Goal: Navigation & Orientation: Find specific page/section

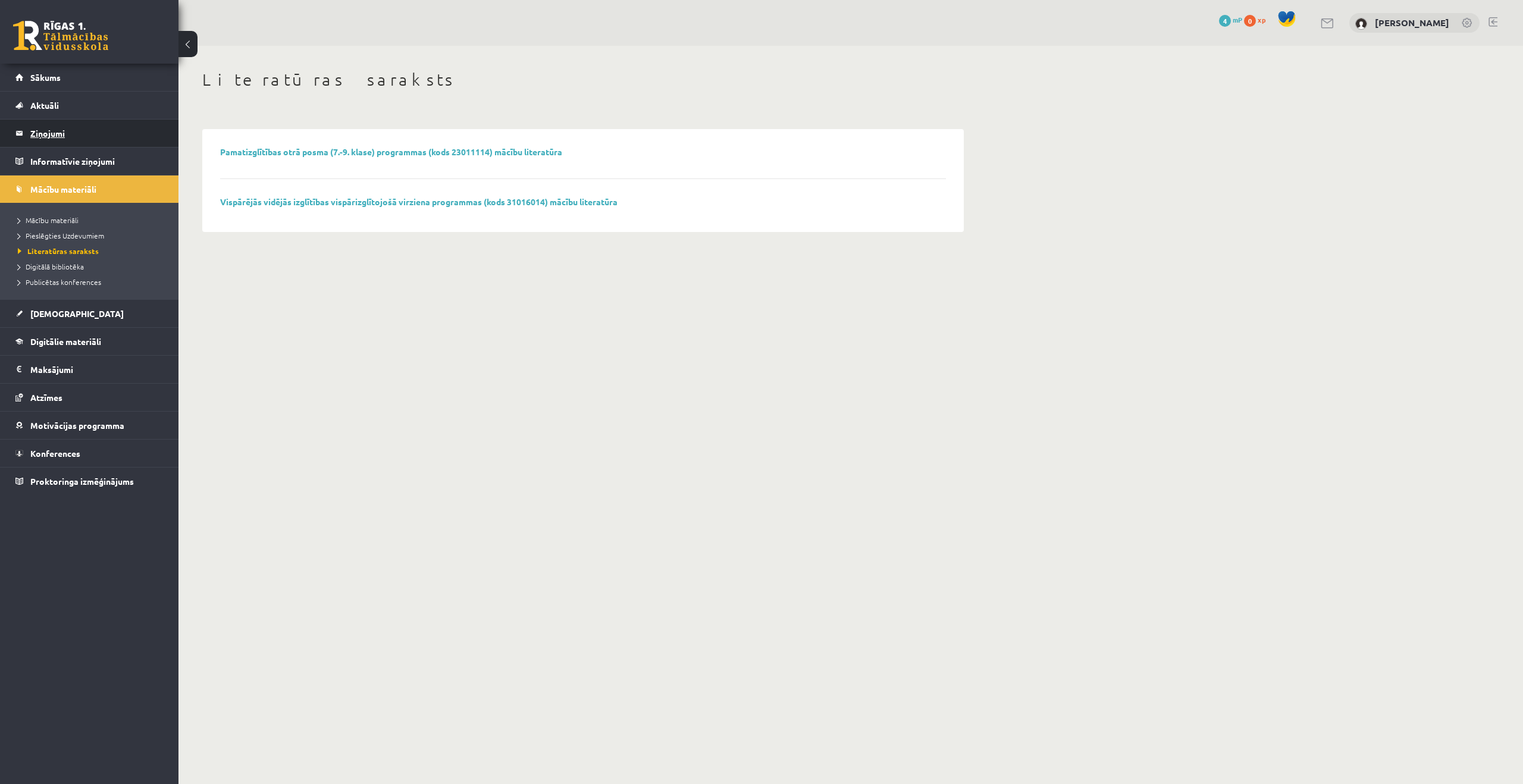
click at [80, 141] on legend "Ziņojumi 0" at bounding box center [96, 133] width 133 height 27
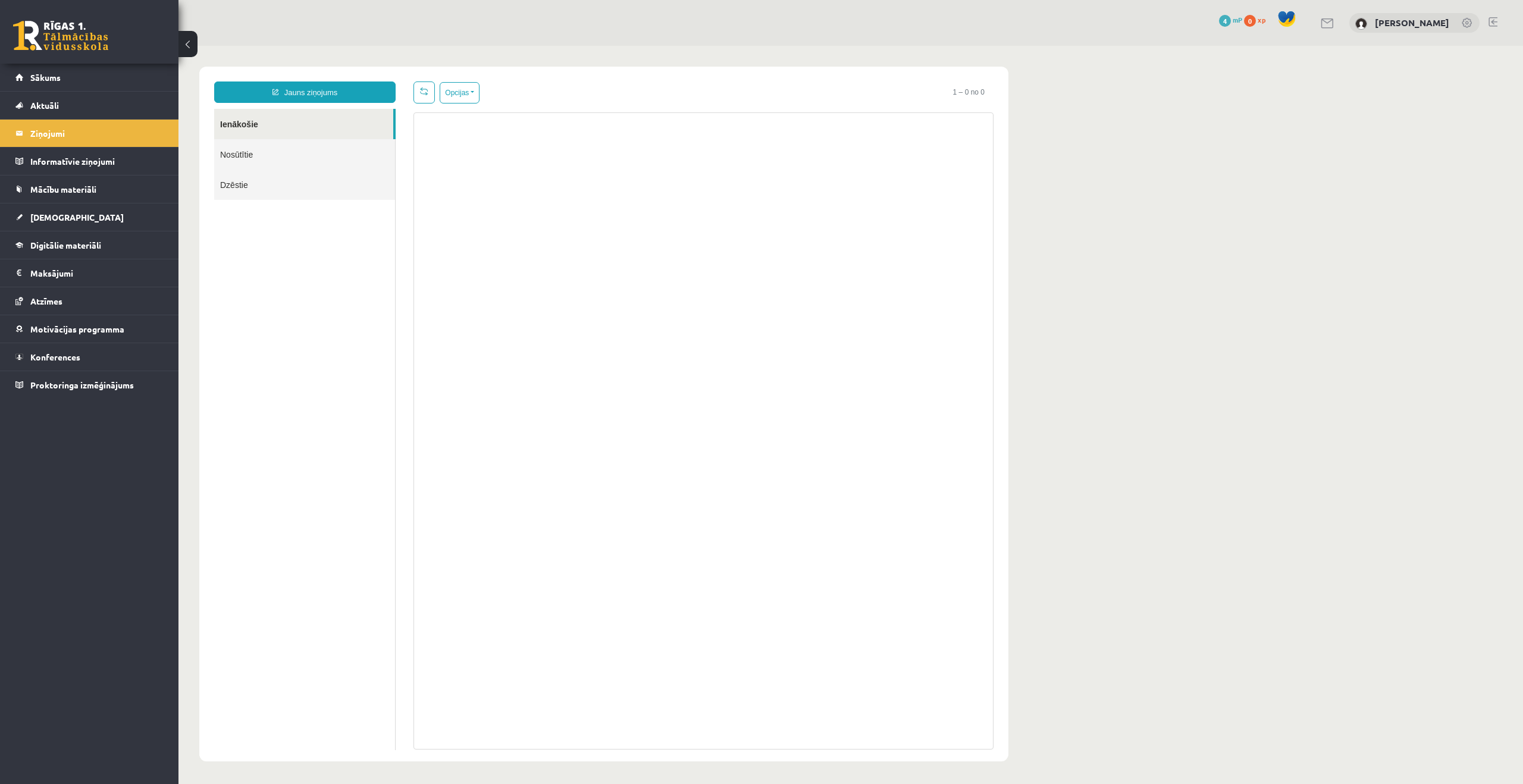
click at [297, 158] on link "Nosūtītie" at bounding box center [305, 153] width 181 height 30
click at [286, 129] on link "Ienākošie" at bounding box center [305, 123] width 181 height 30
click at [78, 80] on link "Sākums" at bounding box center [90, 77] width 149 height 27
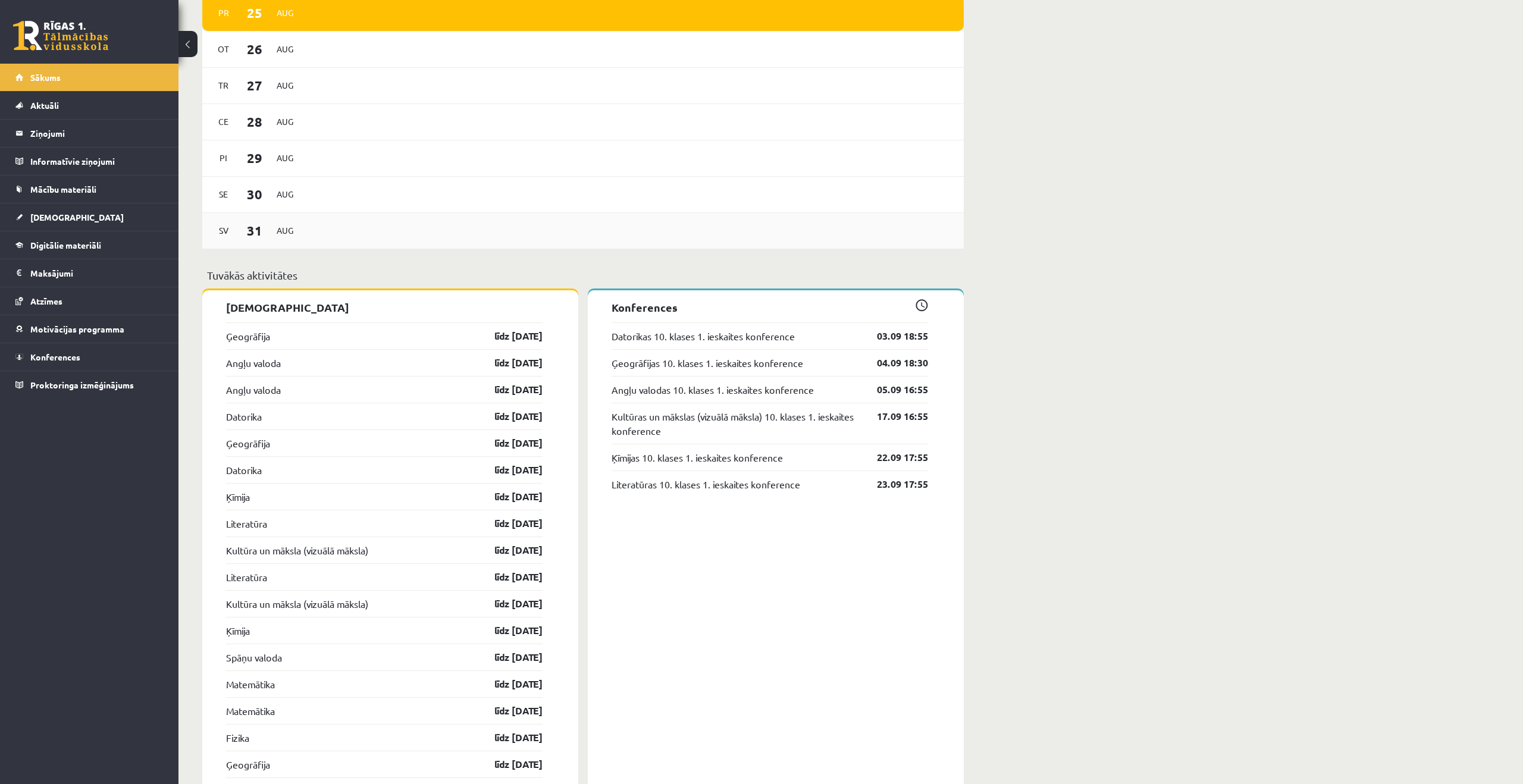
scroll to position [806, 0]
click at [276, 338] on div "Ģeogrāfija līdz 15.09.25" at bounding box center [384, 336] width 316 height 27
click at [759, 360] on link "Ģeogrāfijas 10. klases 1. ieskaites konference" at bounding box center [707, 362] width 192 height 14
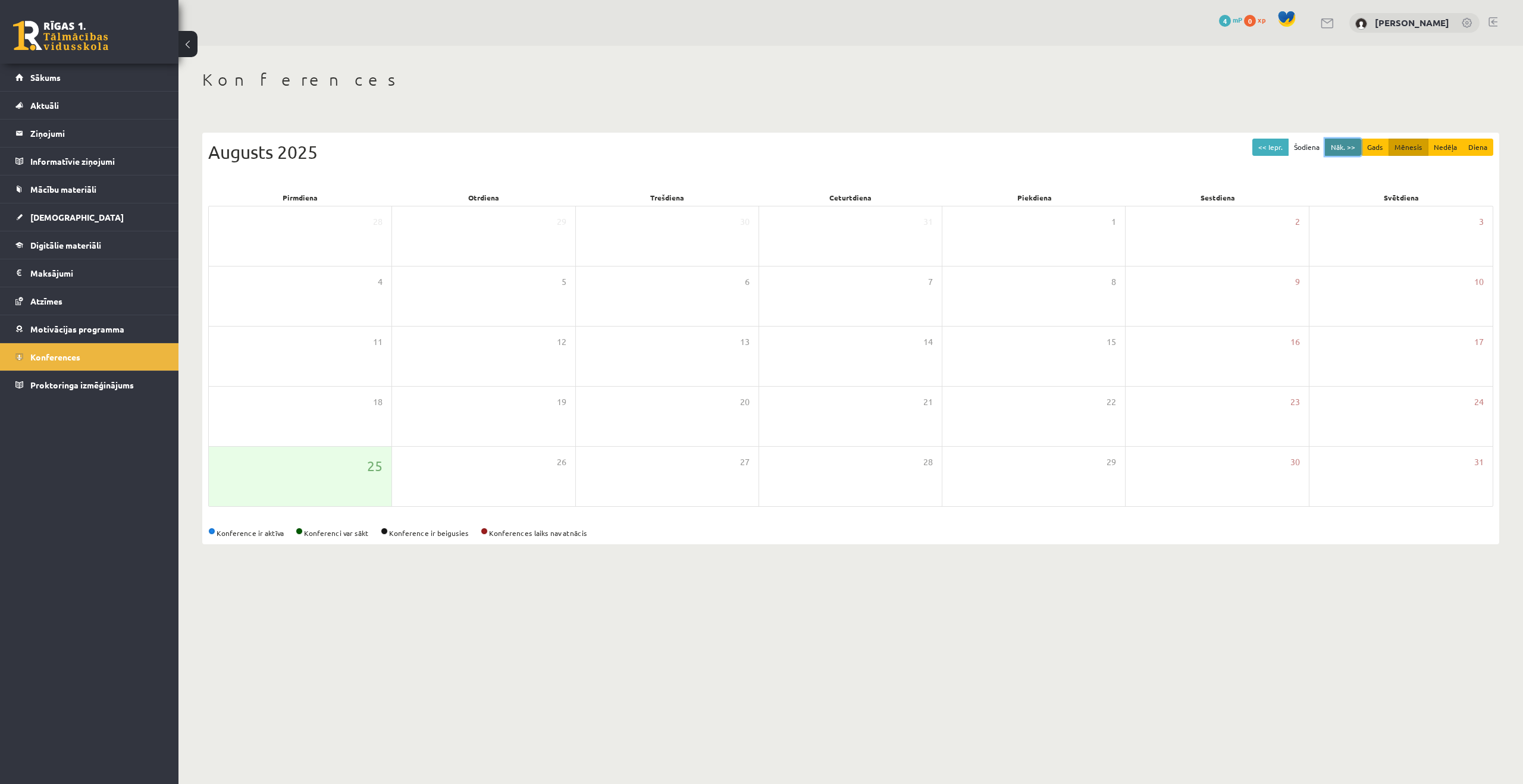
click at [1346, 147] on button "Nāk. >>" at bounding box center [1344, 148] width 37 height 17
click at [599, 98] on div "Konferences << Iepr. Šodiena Nāk. >> Gads Mēnesis Nedēļa Diena [DATE] Pirmdiena…" at bounding box center [851, 307] width 1345 height 523
